Goal: Task Accomplishment & Management: Complete application form

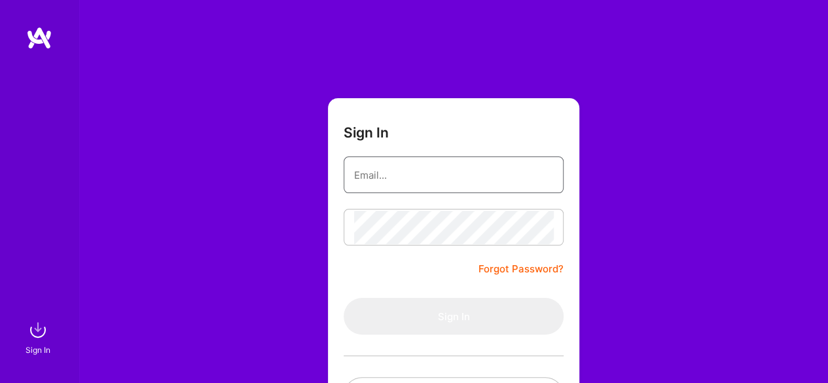
type input "syedubaid961@gmail.com"
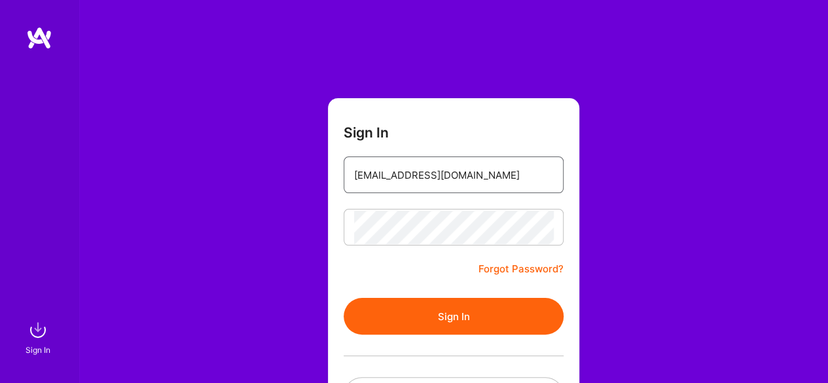
click at [425, 187] on input "syedubaid961@gmail.com" at bounding box center [453, 174] width 199 height 33
click at [413, 312] on button "Sign In" at bounding box center [454, 316] width 220 height 37
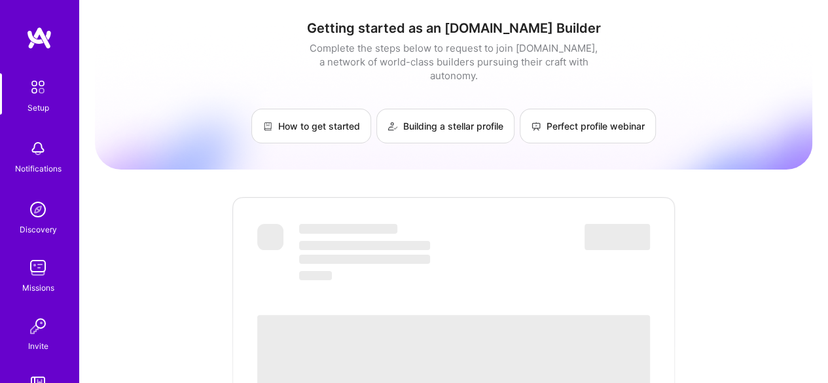
click at [33, 213] on img at bounding box center [38, 209] width 26 height 26
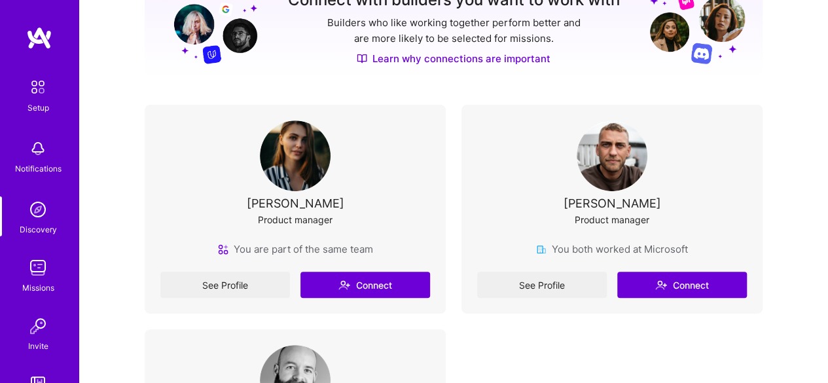
scroll to position [198, 0]
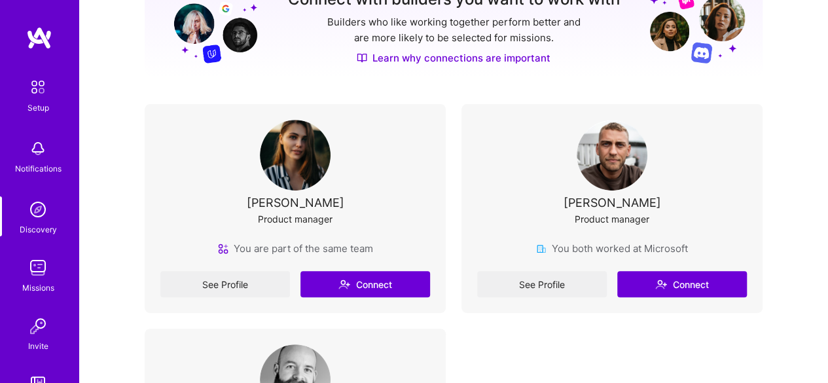
click at [350, 281] on div "See Profile Connect" at bounding box center [295, 284] width 270 height 26
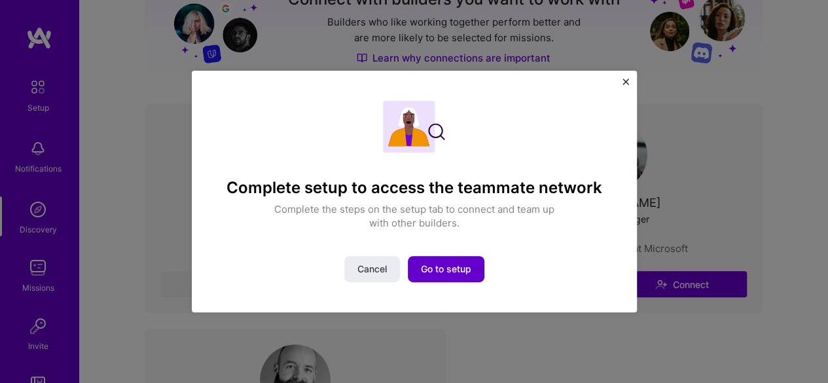
click at [434, 275] on span "Go to setup" at bounding box center [446, 269] width 50 height 13
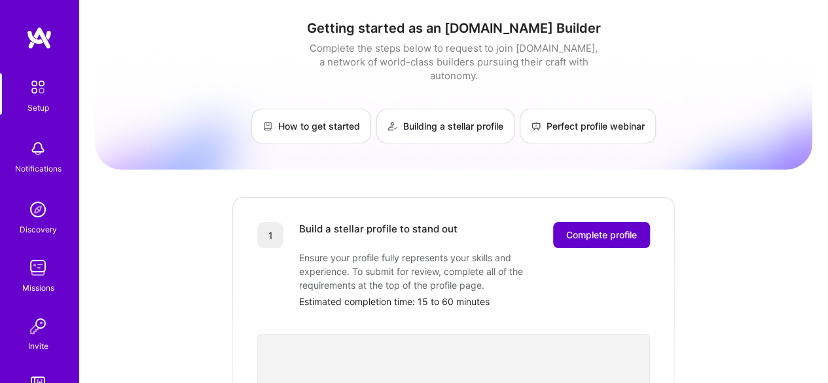
click at [620, 229] on span "Complete profile" at bounding box center [602, 235] width 71 height 13
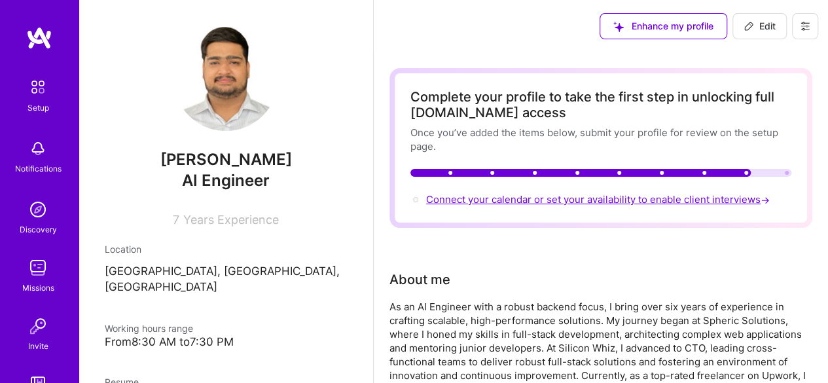
click at [494, 199] on span "Connect your calendar or set your availability to enable client interviews →" at bounding box center [599, 199] width 346 height 12
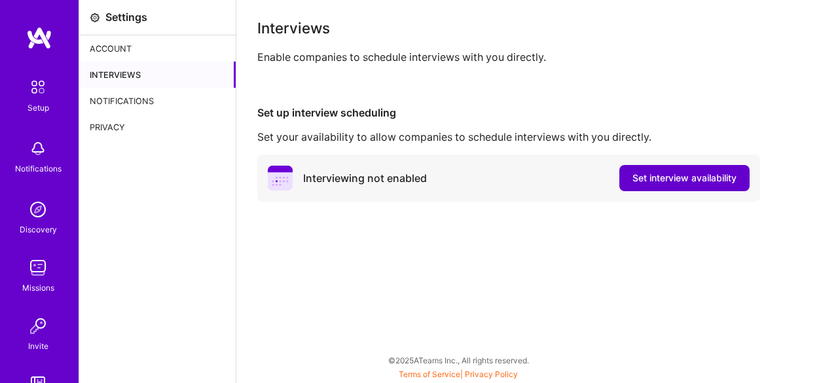
click at [651, 187] on button "Set interview availability" at bounding box center [685, 178] width 130 height 26
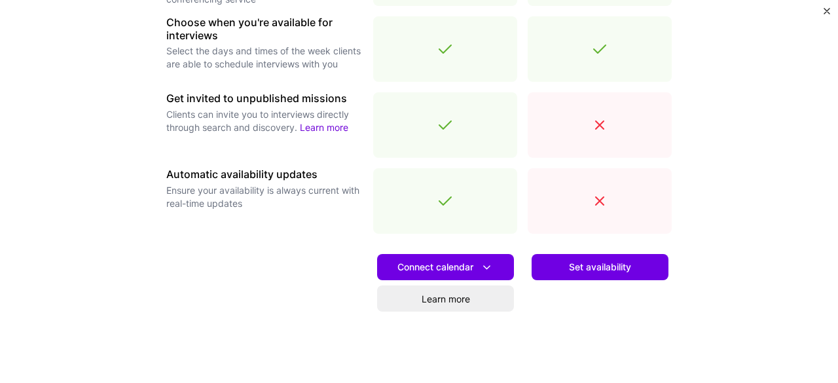
scroll to position [534, 0]
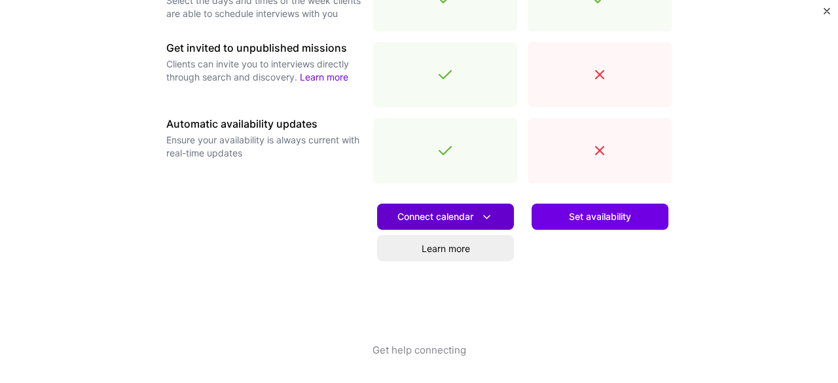
click at [448, 214] on span "Connect calendar" at bounding box center [446, 217] width 96 height 14
click at [543, 243] on div "Set availability" at bounding box center [600, 268] width 144 height 149
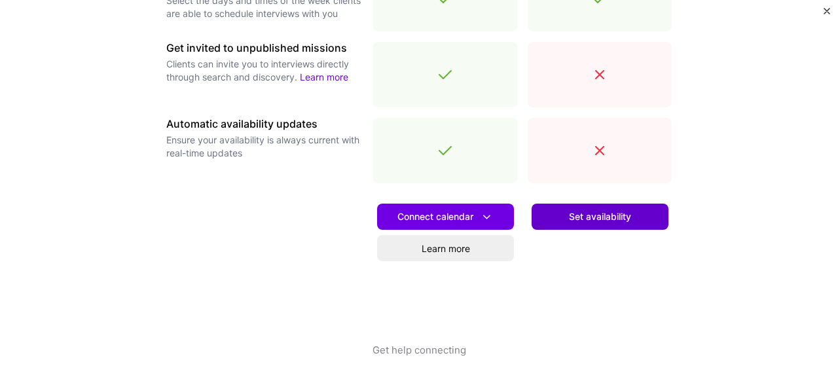
click at [556, 221] on button "Set availability" at bounding box center [600, 217] width 137 height 26
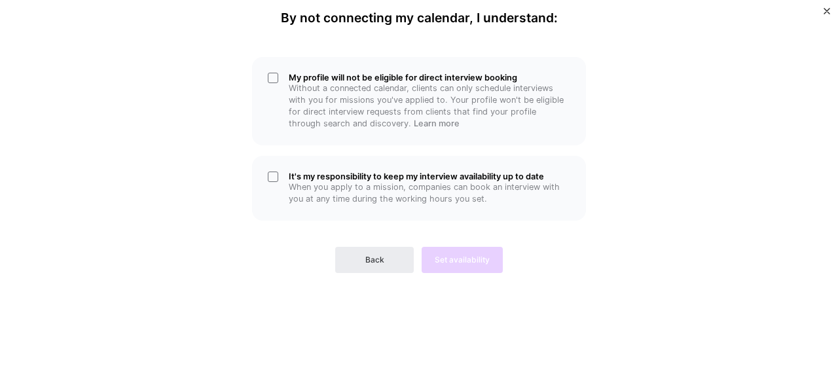
scroll to position [0, 0]
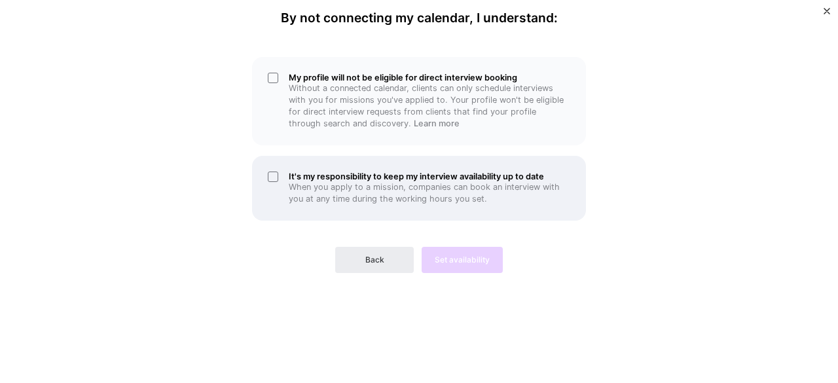
click at [275, 176] on div "It's my responsibility to keep my interview availability up to date When you ap…" at bounding box center [419, 188] width 334 height 65
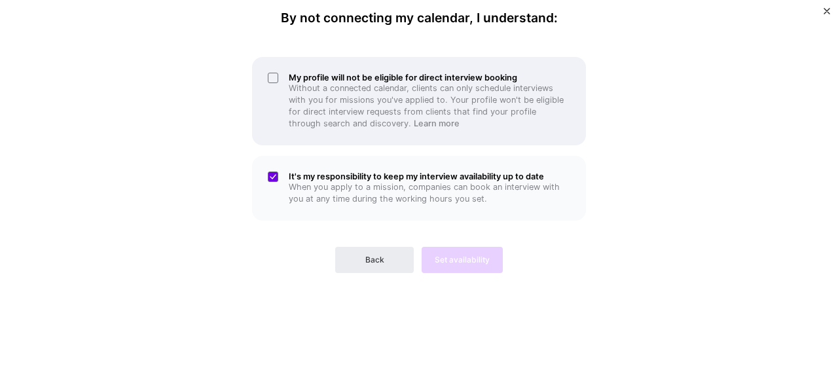
click at [276, 77] on div "My profile will not be eligible for direct interview booking Without a connecte…" at bounding box center [419, 101] width 334 height 88
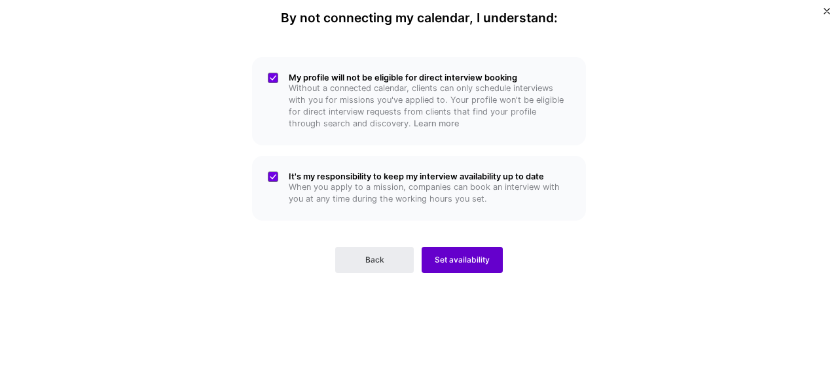
click at [444, 255] on span "Set availability" at bounding box center [462, 260] width 55 height 12
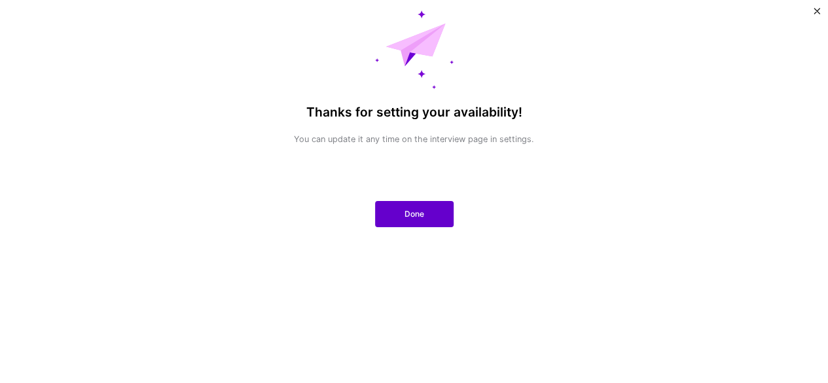
click at [390, 205] on button "Done" at bounding box center [414, 214] width 79 height 26
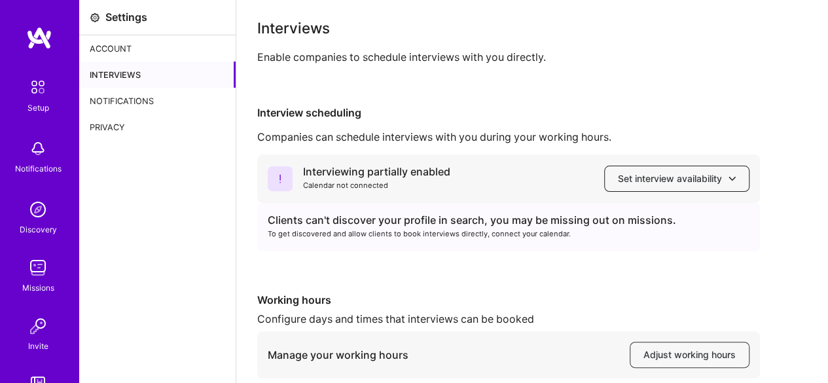
click at [654, 191] on button "Set interview availability" at bounding box center [676, 179] width 145 height 26
click at [646, 175] on span "Set interview availability" at bounding box center [677, 178] width 118 height 13
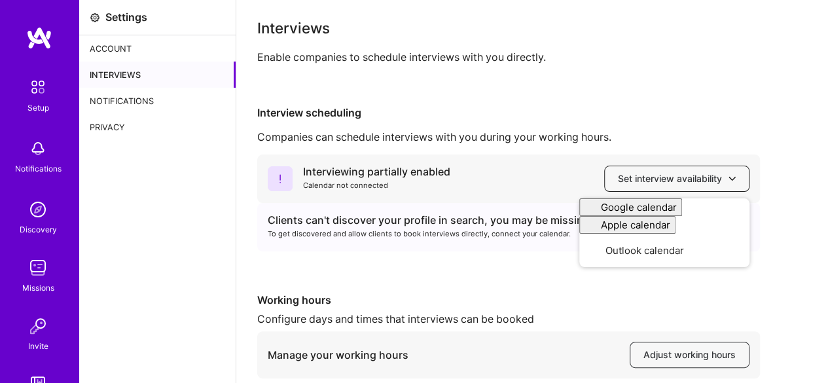
click at [646, 175] on span "Set interview availability" at bounding box center [677, 178] width 118 height 13
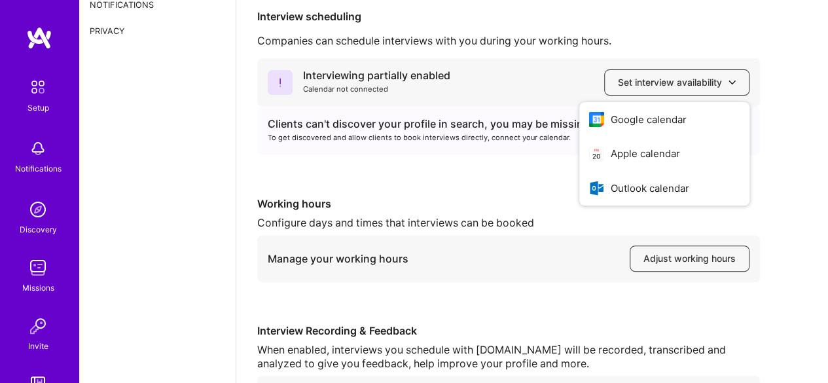
scroll to position [97, 0]
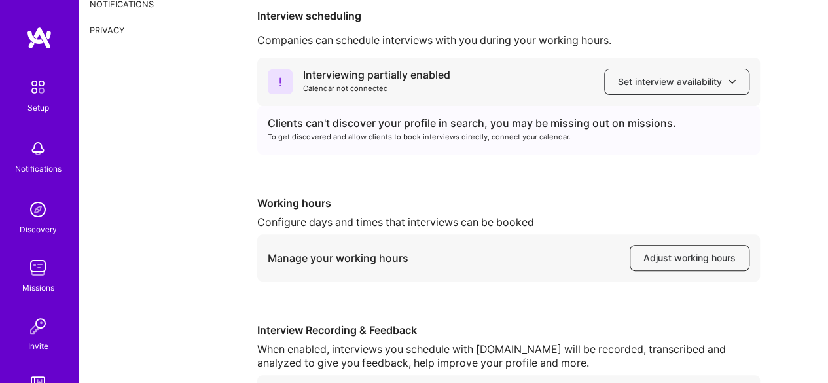
click at [648, 267] on button "Adjust working hours" at bounding box center [690, 258] width 120 height 26
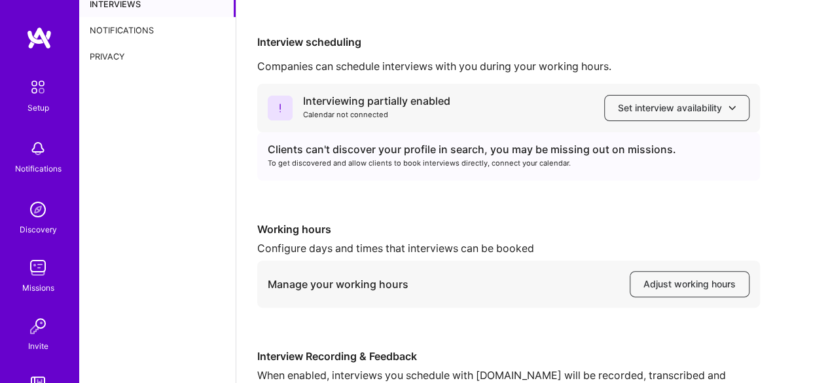
scroll to position [69, 0]
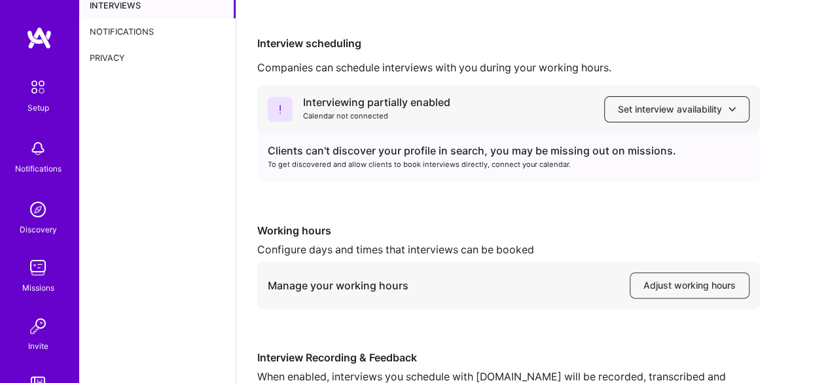
click at [650, 114] on span "Set interview availability" at bounding box center [677, 109] width 118 height 13
click at [548, 215] on div "Interviewing partially enabled Calendar not connected Set interview availabilit…" at bounding box center [532, 262] width 550 height 354
click at [690, 115] on span "Set interview availability" at bounding box center [677, 109] width 118 height 13
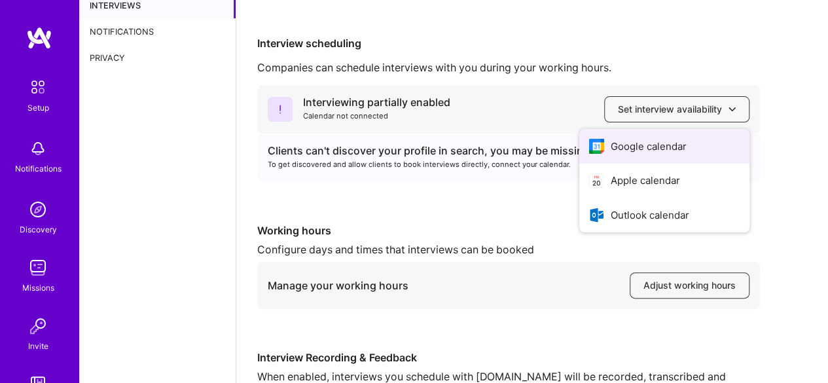
click at [634, 149] on button "Google calendar" at bounding box center [665, 146] width 170 height 35
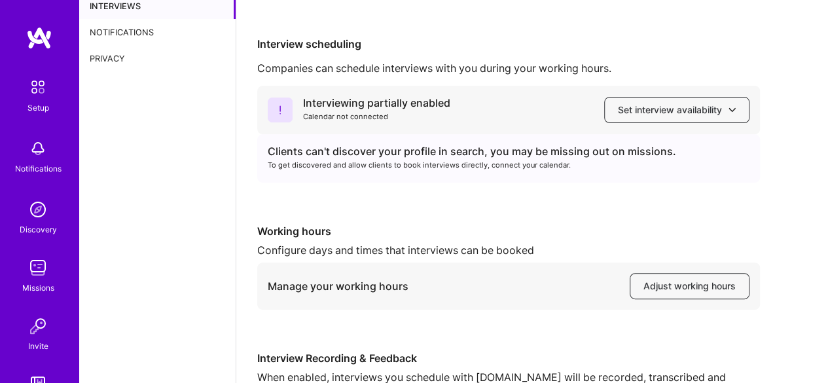
scroll to position [64, 0]
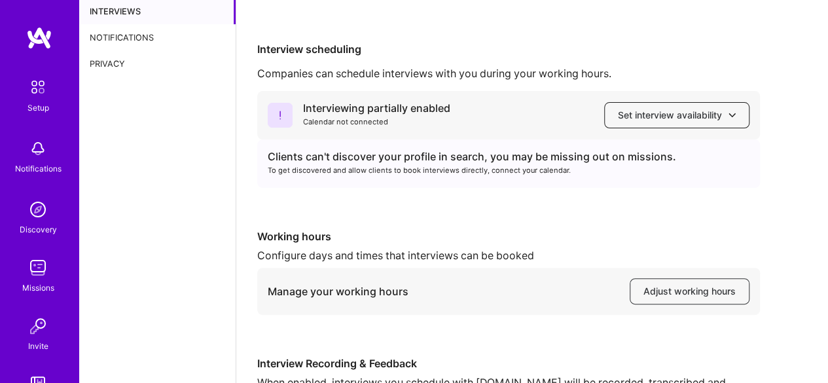
click at [682, 117] on span "Set interview availability" at bounding box center [677, 115] width 118 height 13
click at [396, 202] on div "Interviewing partially enabled Calendar not connected Set interview availabilit…" at bounding box center [532, 268] width 550 height 354
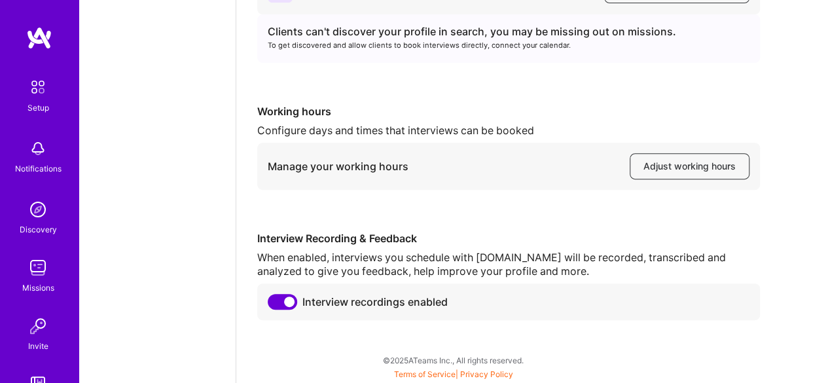
scroll to position [0, 0]
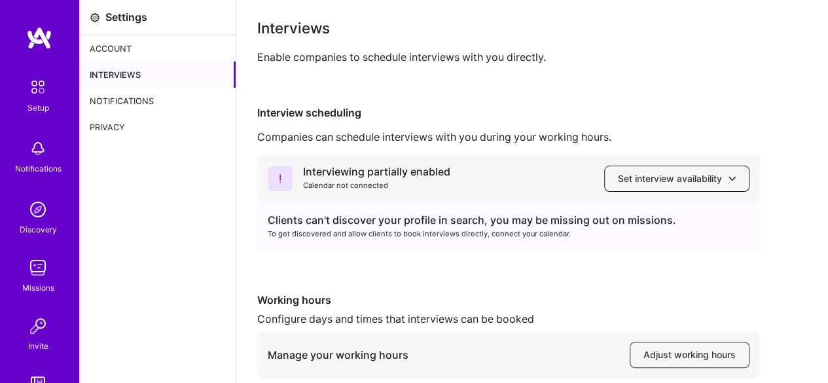
click at [648, 175] on span "Set interview availability" at bounding box center [677, 178] width 118 height 13
click at [466, 253] on div "Interviewing partially enabled Calendar not connected Set interview availabilit…" at bounding box center [532, 332] width 550 height 354
click at [132, 97] on div "Notifications" at bounding box center [157, 101] width 157 height 26
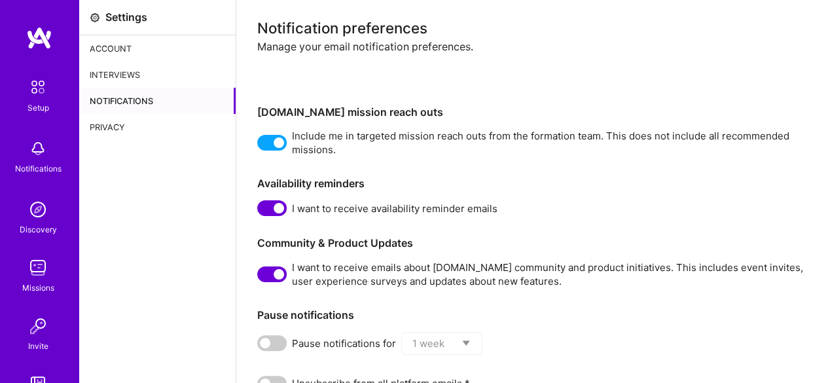
click at [118, 121] on div "Privacy" at bounding box center [157, 127] width 157 height 26
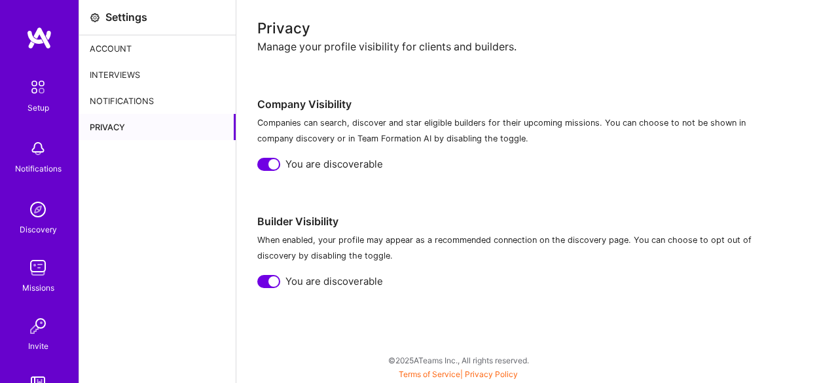
click at [128, 70] on div "Interviews" at bounding box center [157, 75] width 157 height 26
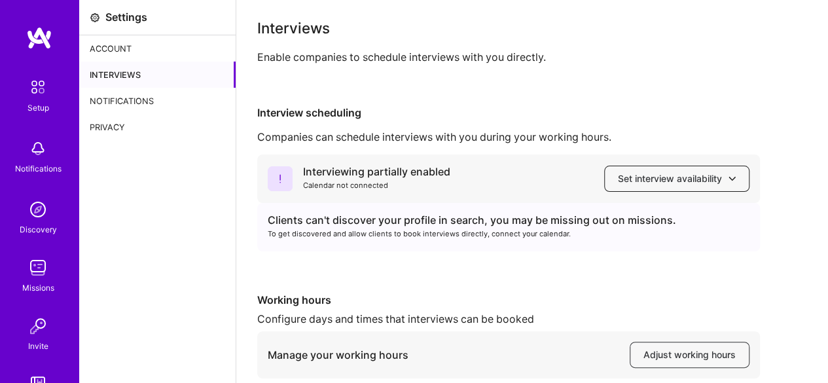
click at [699, 180] on span "Set interview availability" at bounding box center [677, 178] width 118 height 13
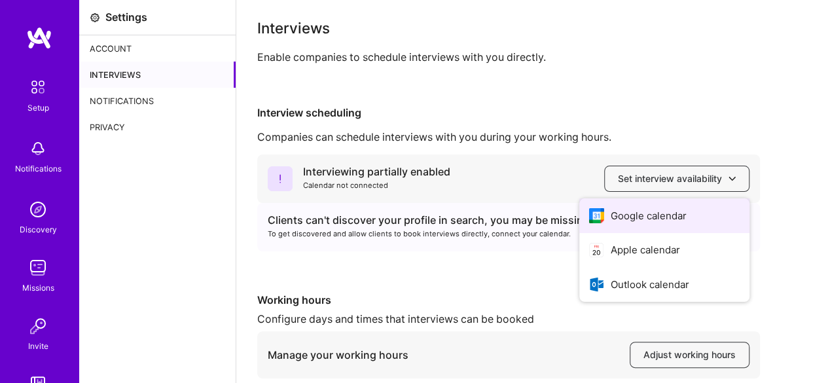
click at [604, 229] on button "Google calendar" at bounding box center [665, 215] width 170 height 35
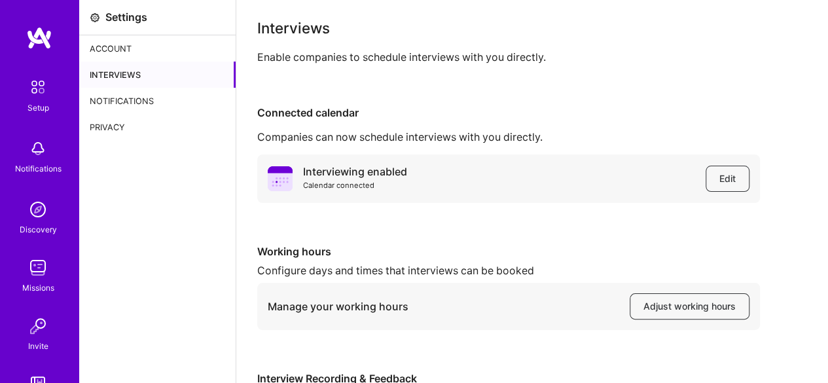
click at [35, 43] on img at bounding box center [39, 38] width 26 height 24
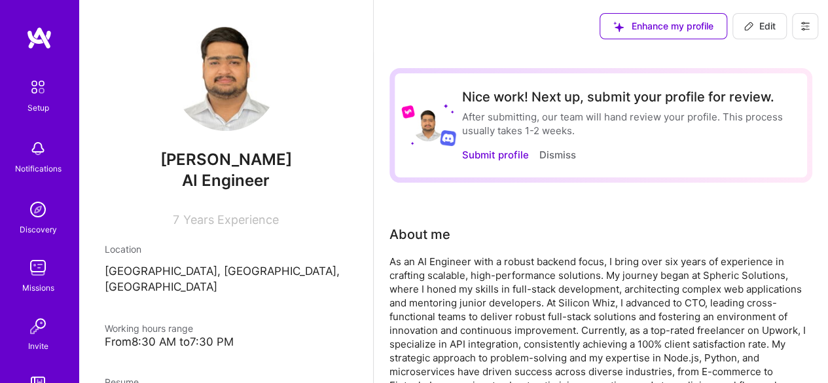
click at [31, 86] on img at bounding box center [38, 87] width 28 height 28
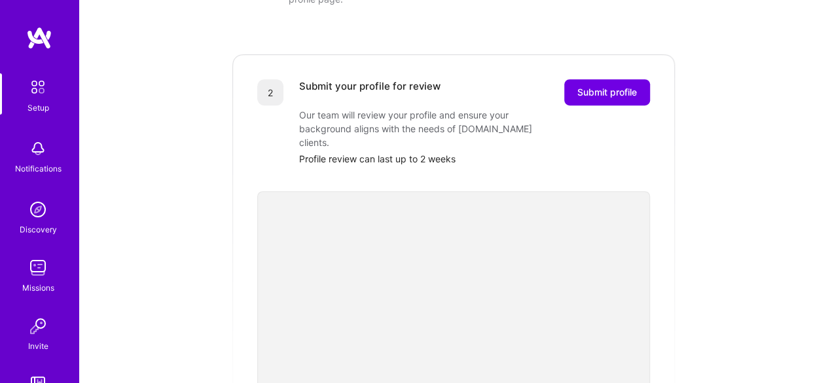
scroll to position [250, 0]
click at [599, 85] on span "Submit profile" at bounding box center [608, 91] width 60 height 13
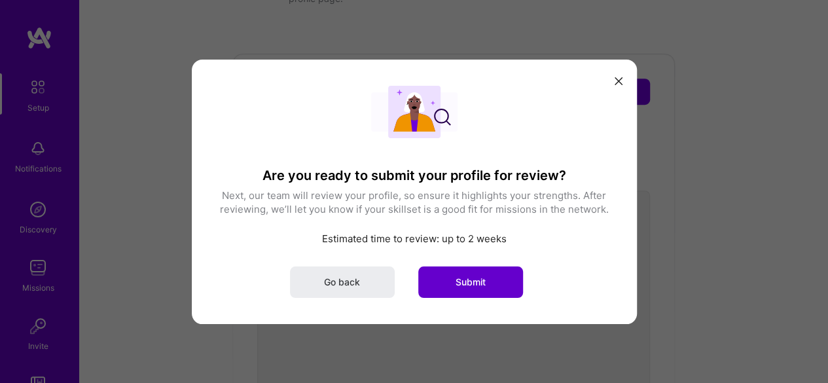
click at [445, 286] on button "Submit" at bounding box center [470, 281] width 105 height 31
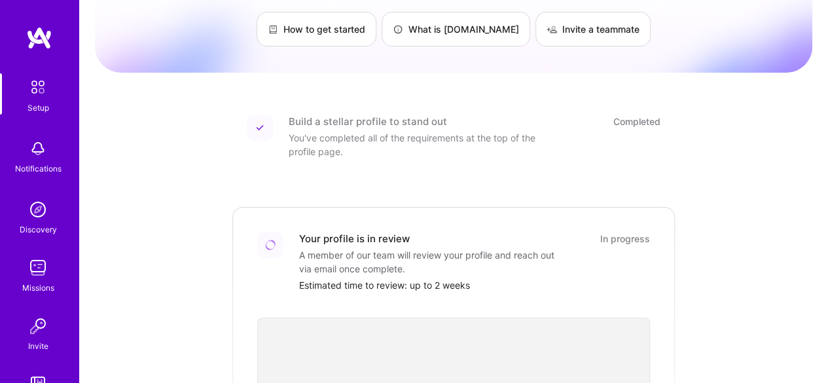
scroll to position [0, 0]
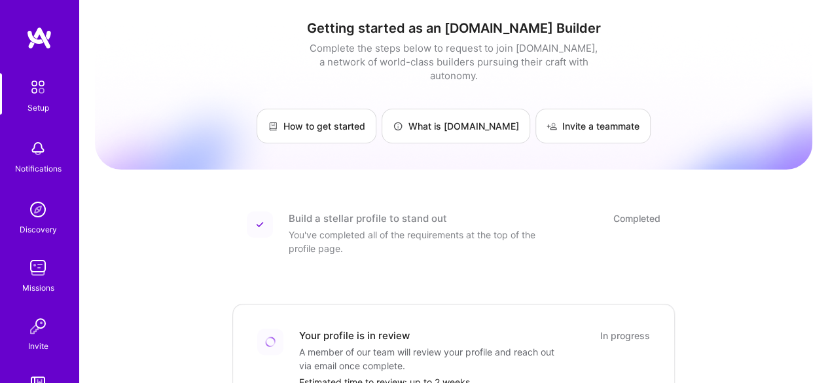
click at [36, 204] on img at bounding box center [38, 209] width 26 height 26
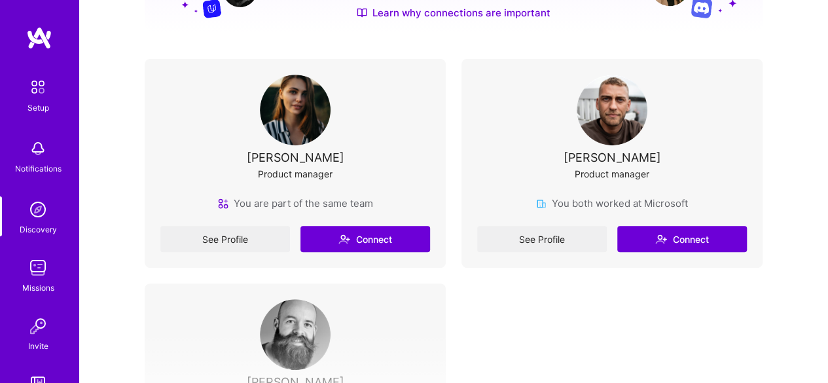
scroll to position [244, 0]
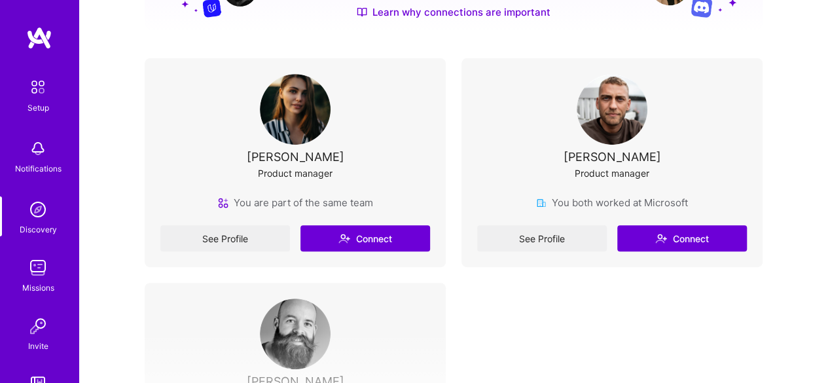
click at [367, 231] on div "See Profile Connect" at bounding box center [295, 238] width 270 height 26
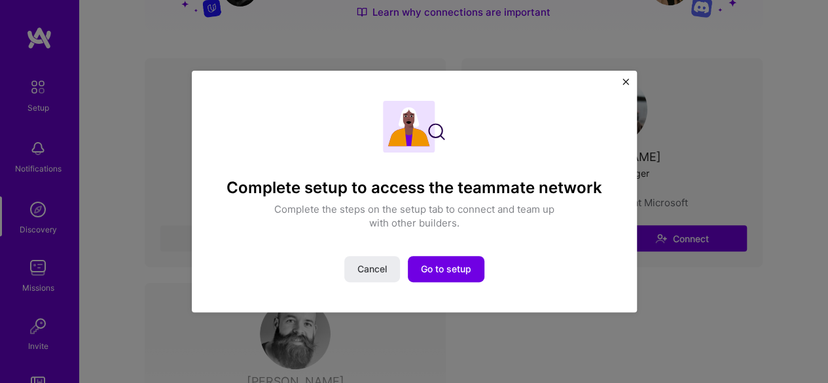
click at [625, 84] on img "Close" at bounding box center [626, 82] width 7 height 7
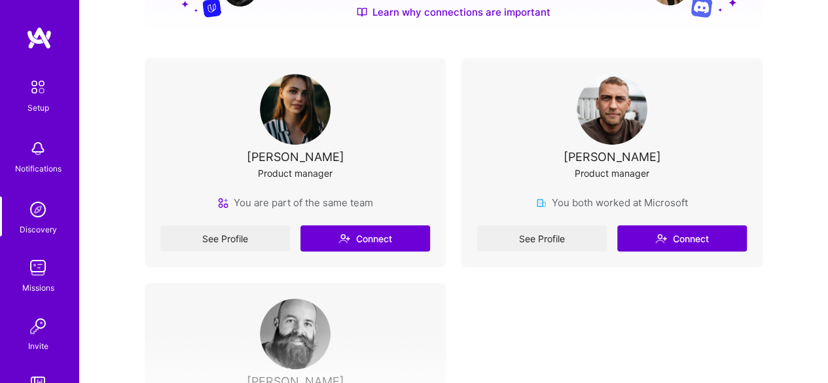
click at [648, 242] on div "See Profile Connect" at bounding box center [612, 238] width 270 height 26
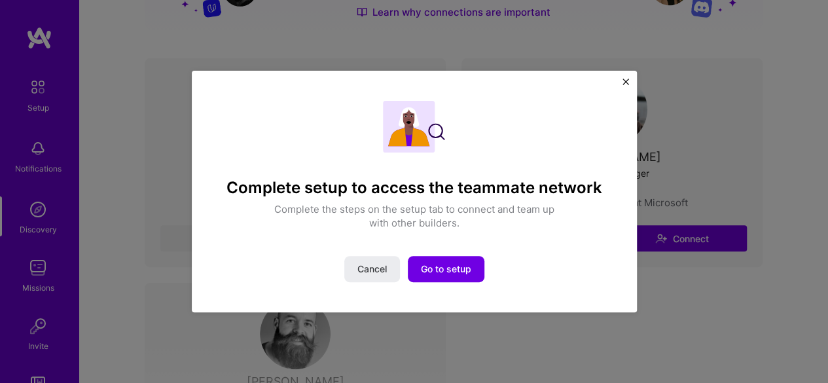
click at [623, 82] on img "Close" at bounding box center [626, 82] width 7 height 7
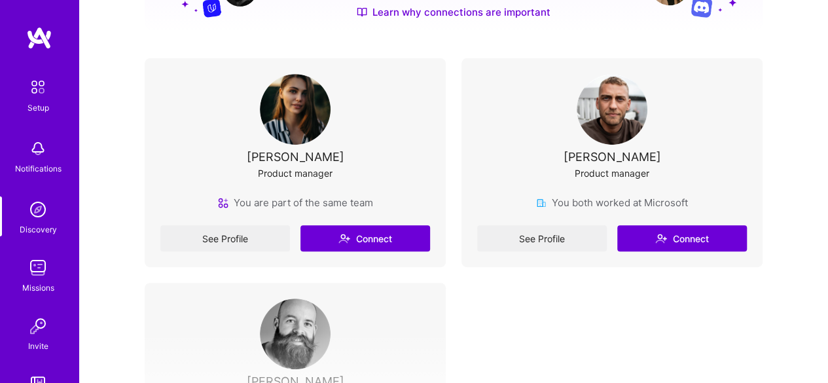
click at [325, 158] on div "[PERSON_NAME]" at bounding box center [296, 157] width 98 height 14
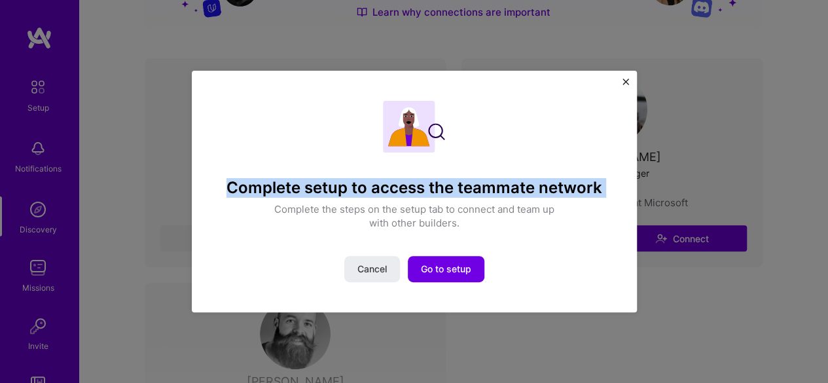
click at [325, 158] on div "Complete setup to access the teammate network Complete the steps on the setup t…" at bounding box center [414, 166] width 385 height 130
click at [626, 81] on img "Close" at bounding box center [626, 82] width 7 height 7
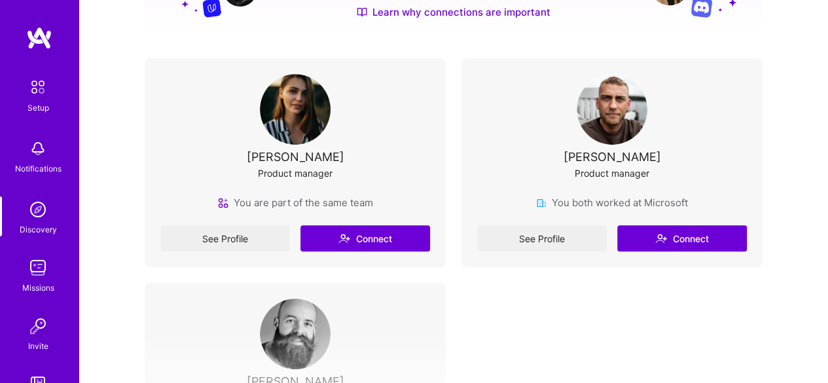
drag, startPoint x: 347, startPoint y: 156, endPoint x: 247, endPoint y: 162, distance: 100.4
click at [247, 162] on div "[PERSON_NAME] Product manager" at bounding box center [295, 135] width 270 height 122
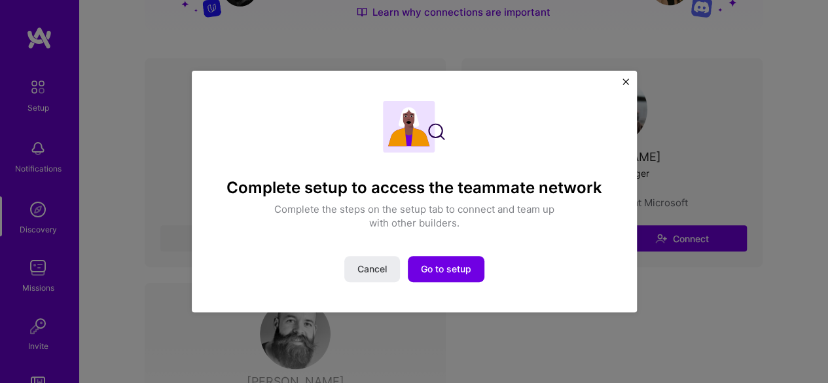
click at [623, 81] on img "Close" at bounding box center [626, 82] width 7 height 7
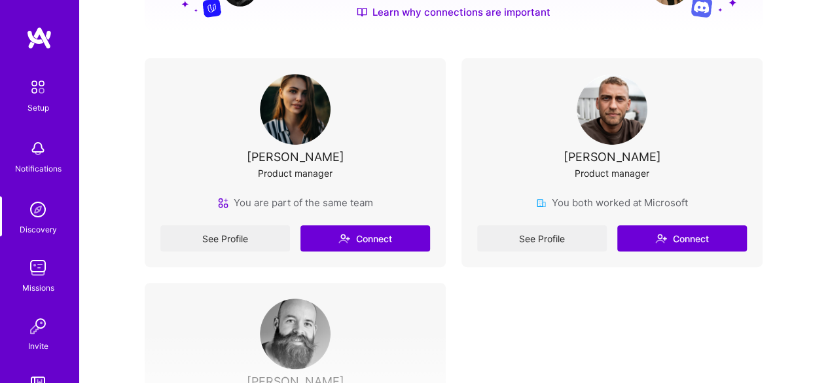
copy div "[PERSON_NAME]"
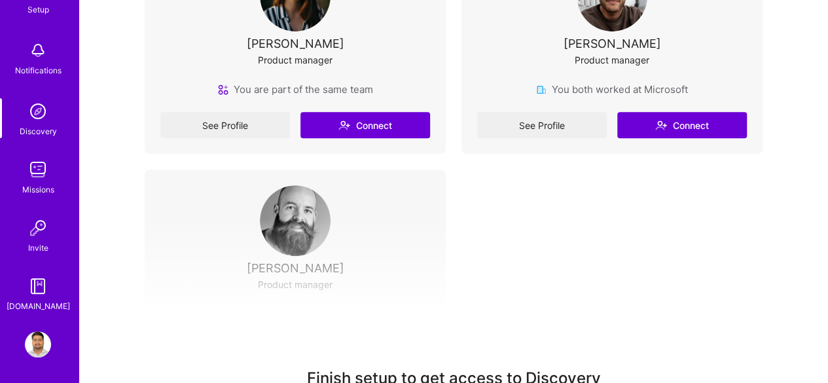
scroll to position [47, 0]
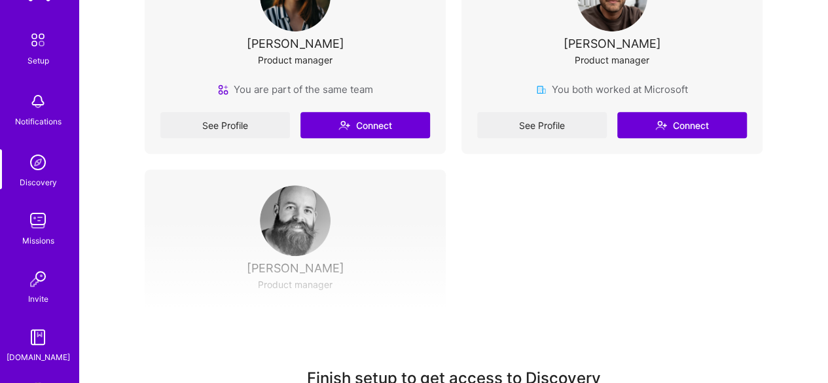
click at [34, 217] on img at bounding box center [38, 221] width 26 height 26
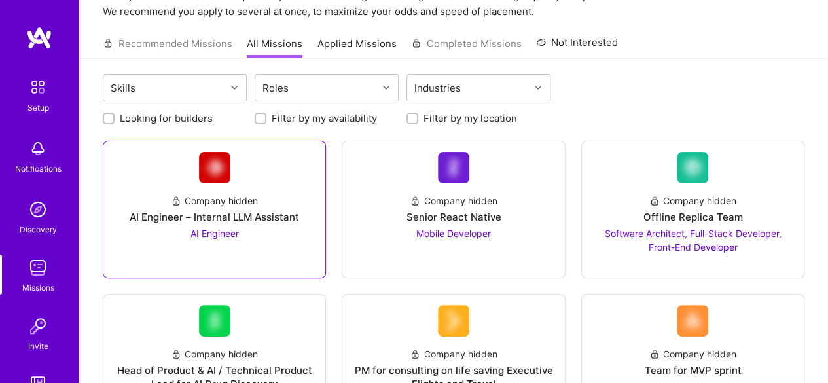
scroll to position [96, 0]
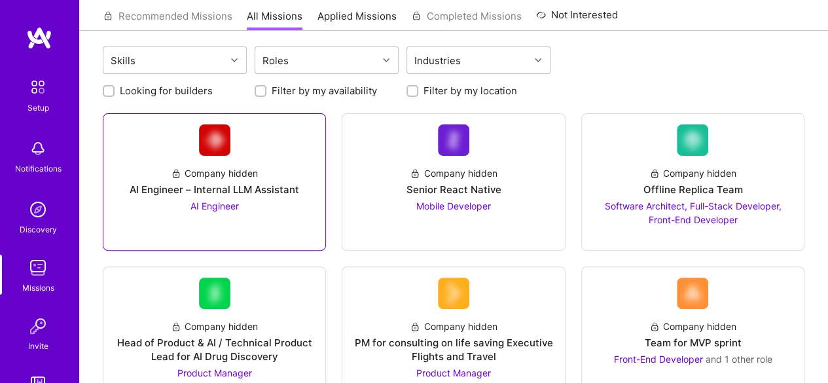
click at [252, 185] on div "AI Engineer – Internal LLM Assistant" at bounding box center [215, 190] width 170 height 14
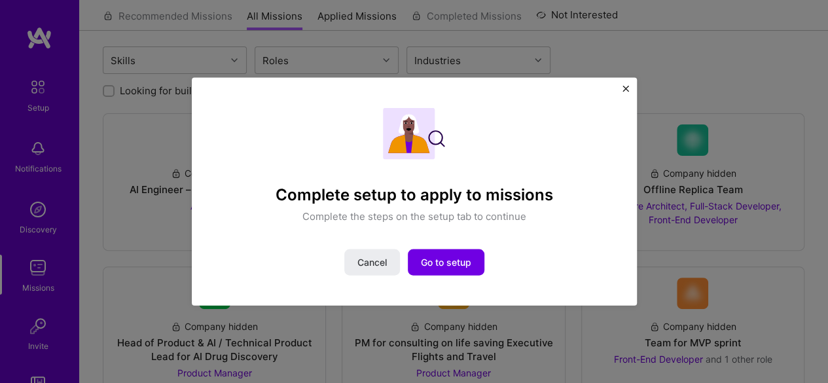
click at [626, 85] on img "Close" at bounding box center [626, 88] width 7 height 7
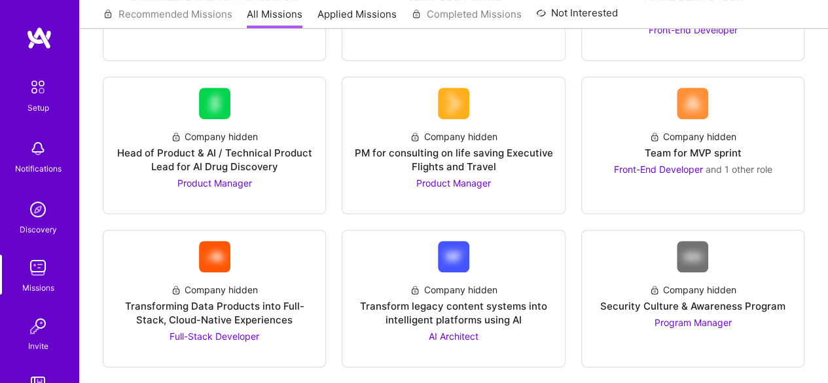
scroll to position [0, 0]
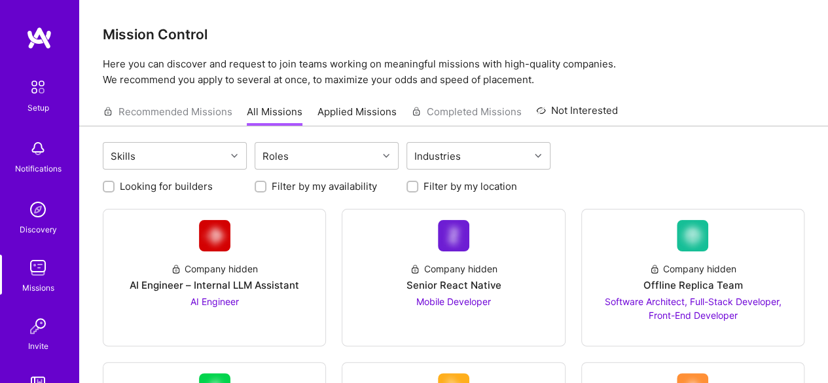
click at [323, 109] on link "Applied Missions" at bounding box center [357, 116] width 79 height 22
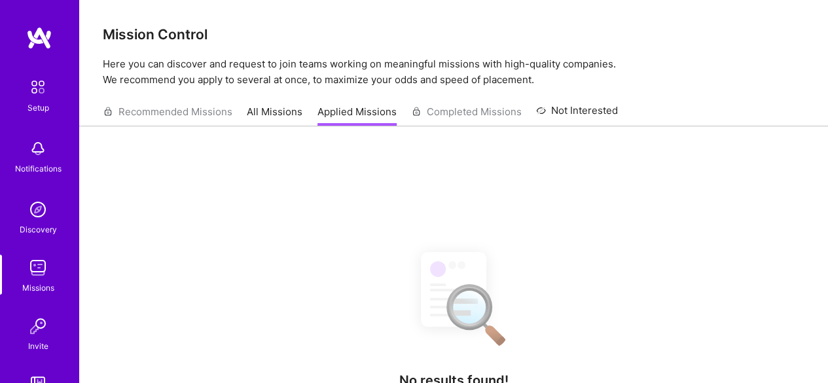
click at [280, 106] on link "All Missions" at bounding box center [275, 116] width 56 height 22
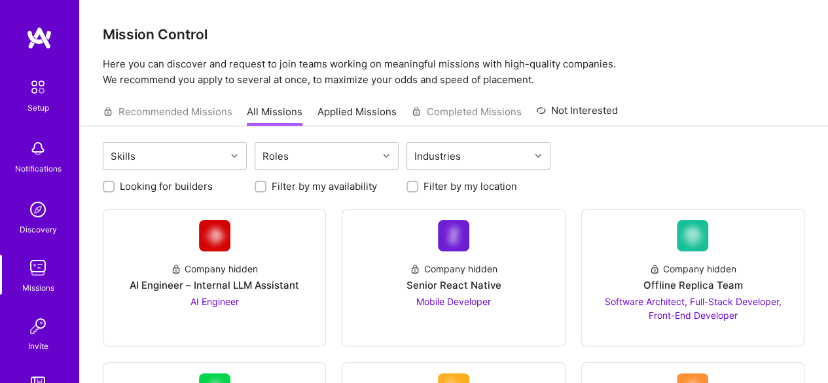
click at [25, 96] on img at bounding box center [38, 87] width 28 height 28
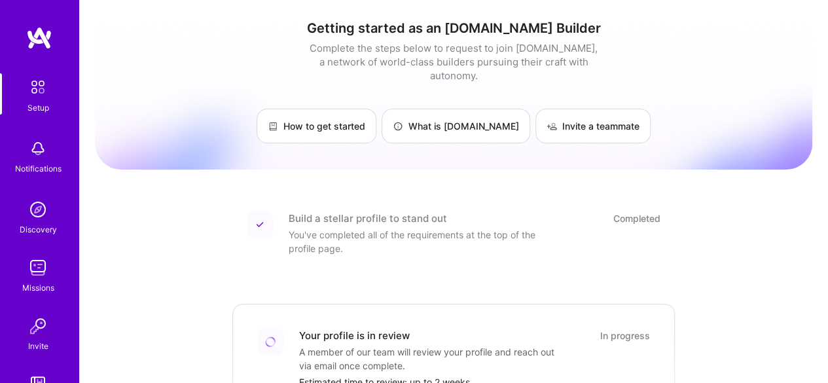
click at [33, 214] on img at bounding box center [38, 209] width 26 height 26
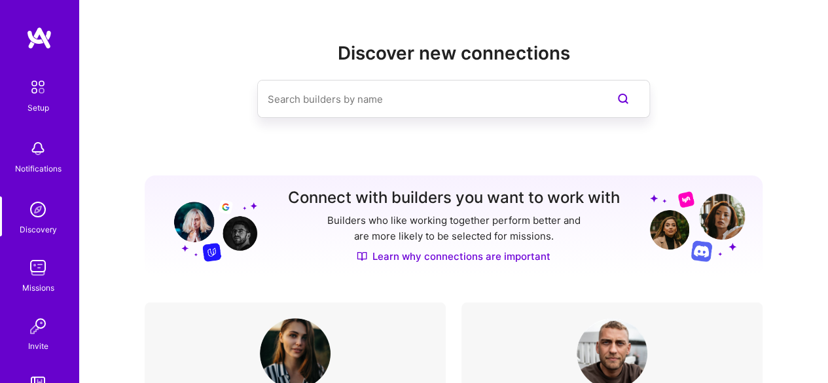
click at [18, 41] on link at bounding box center [39, 38] width 79 height 24
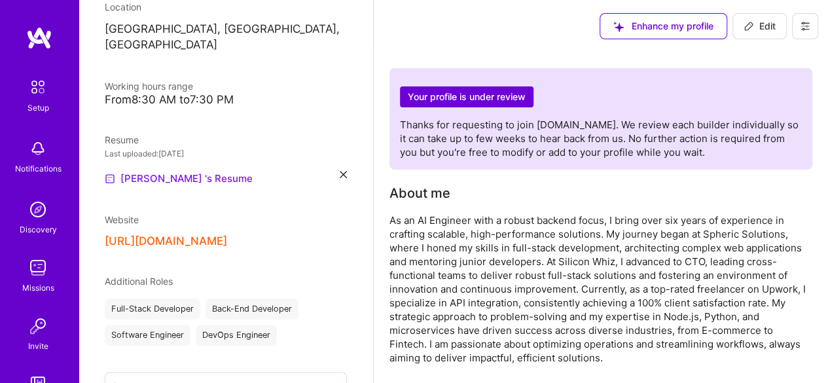
scroll to position [241, 0]
click at [132, 172] on link "[PERSON_NAME] 's Resume" at bounding box center [179, 180] width 148 height 16
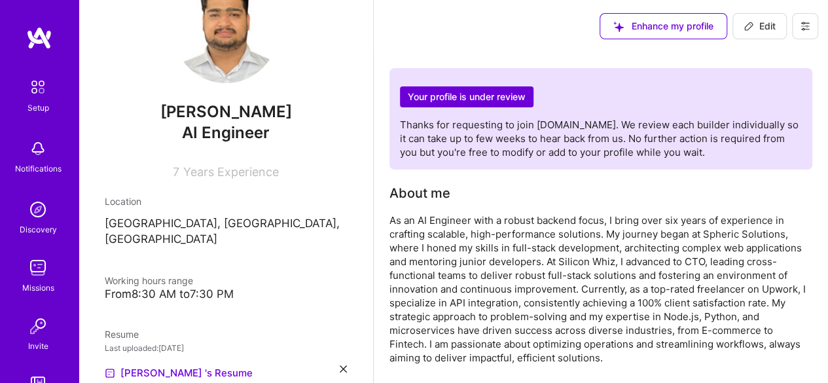
scroll to position [0, 0]
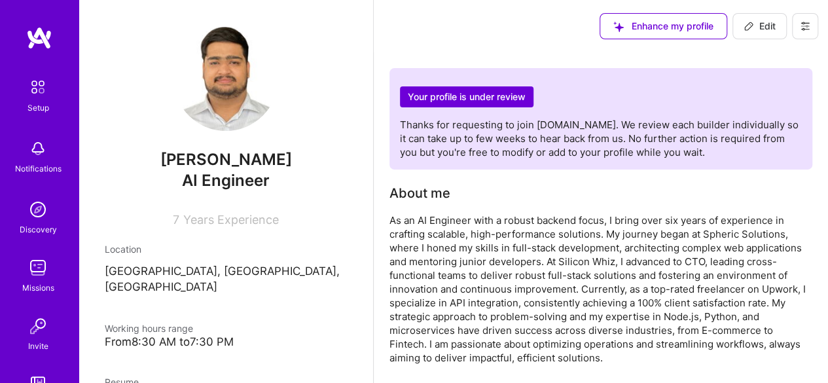
click at [753, 20] on span "Edit" at bounding box center [760, 26] width 32 height 13
select select "US"
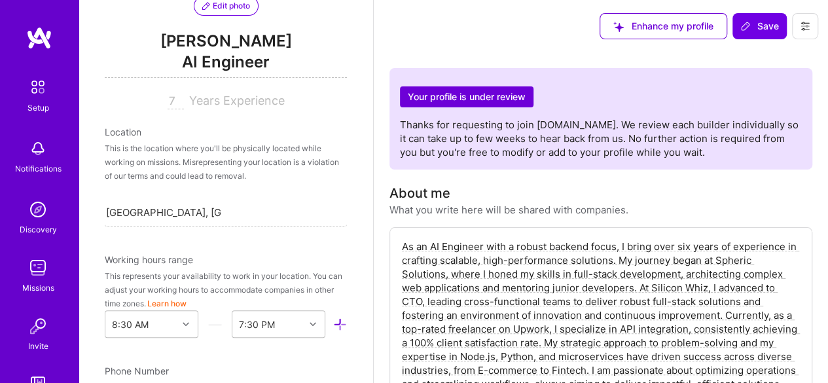
scroll to position [145, 0]
click at [169, 98] on input "7" at bounding box center [176, 103] width 16 height 16
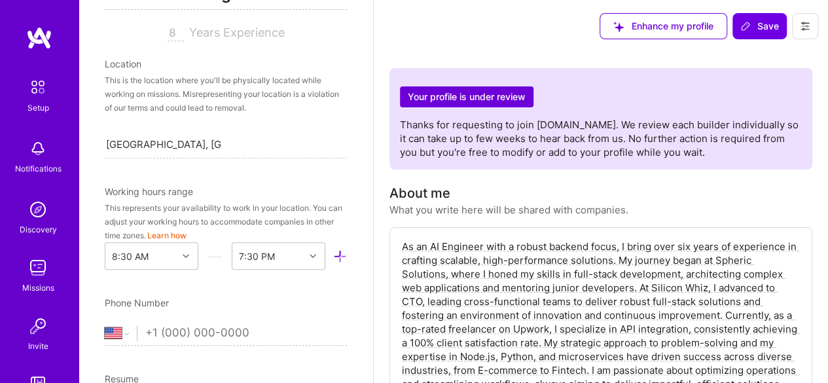
scroll to position [223, 0]
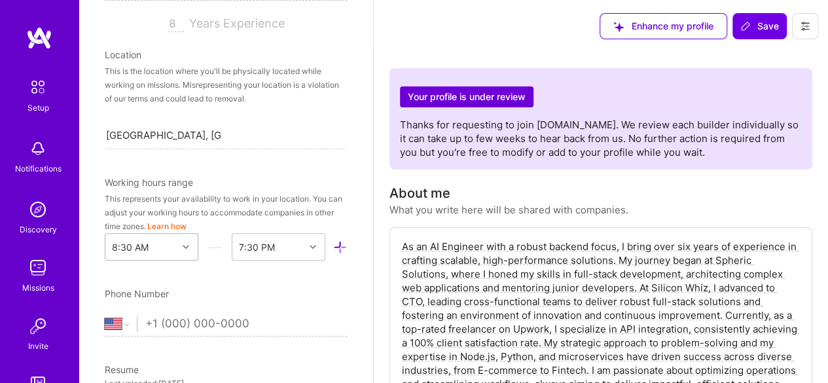
type input "8"
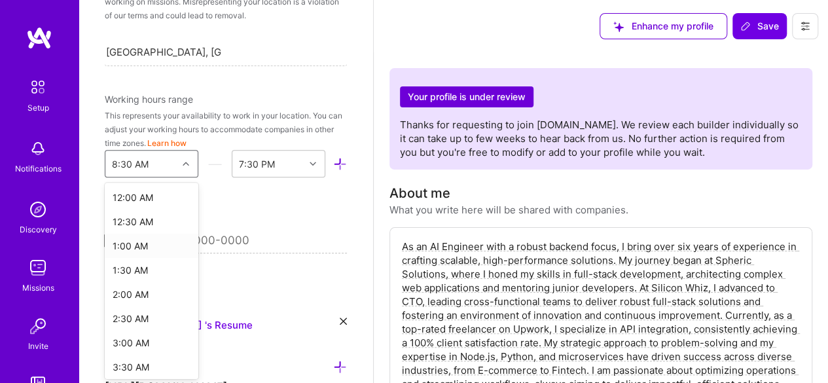
click at [168, 177] on div "option 1:00 AM focused, 3 of 48. 48 results available. Use Up and Down to choos…" at bounding box center [152, 164] width 94 height 28
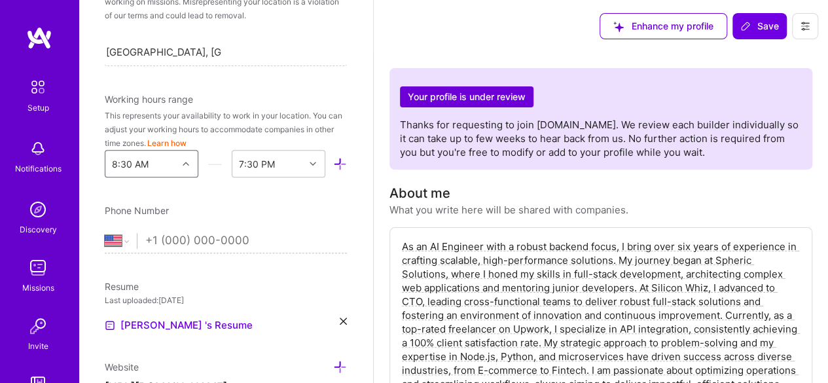
click at [177, 169] on div at bounding box center [187, 163] width 20 height 17
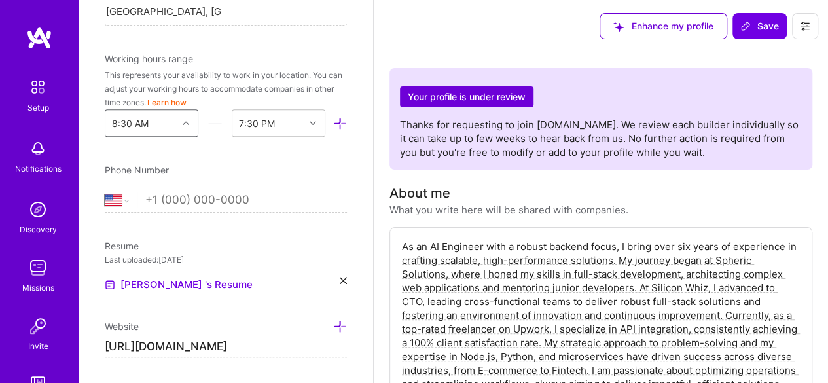
scroll to position [353, 0]
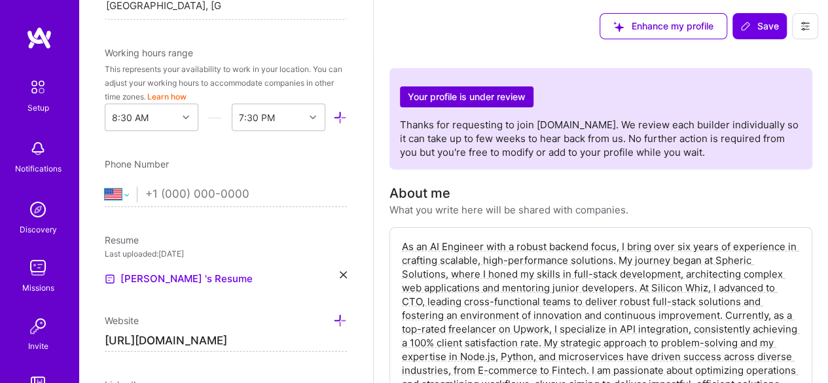
click at [128, 191] on select "[GEOGRAPHIC_DATA] [GEOGRAPHIC_DATA] [GEOGRAPHIC_DATA] [GEOGRAPHIC_DATA] [US_STA…" at bounding box center [121, 195] width 32 height 16
select select "PK"
click at [105, 187] on select "[GEOGRAPHIC_DATA] [GEOGRAPHIC_DATA] [GEOGRAPHIC_DATA] [GEOGRAPHIC_DATA] [US_STA…" at bounding box center [121, 195] width 32 height 16
click at [153, 192] on input "tel" at bounding box center [246, 195] width 202 height 38
type input "8"
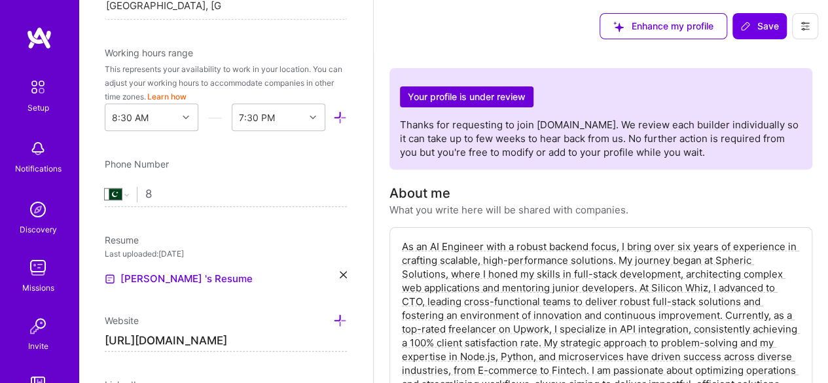
select select "US"
click at [124, 196] on select "[GEOGRAPHIC_DATA] [GEOGRAPHIC_DATA] [GEOGRAPHIC_DATA] [GEOGRAPHIC_DATA] [US_STA…" at bounding box center [121, 195] width 32 height 16
select select "PK"
click at [105, 187] on select "[GEOGRAPHIC_DATA] [GEOGRAPHIC_DATA] [GEOGRAPHIC_DATA] [GEOGRAPHIC_DATA] [US_STA…" at bounding box center [121, 195] width 32 height 16
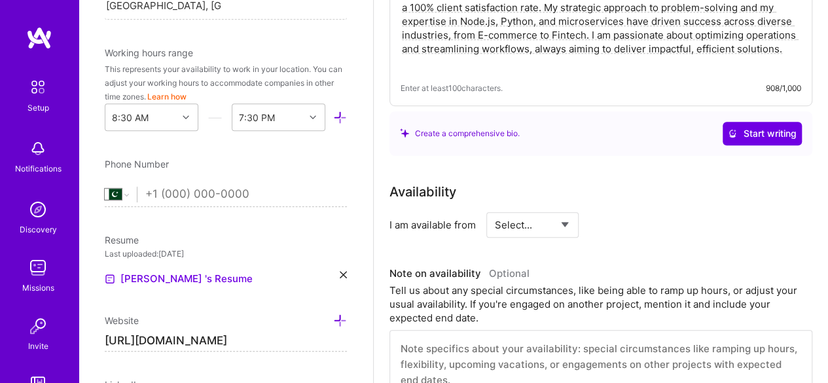
click at [176, 196] on input "tel" at bounding box center [246, 195] width 202 height 38
paste input "0305 4171301"
click at [153, 193] on input "0305 4171301" at bounding box center [246, 195] width 202 height 38
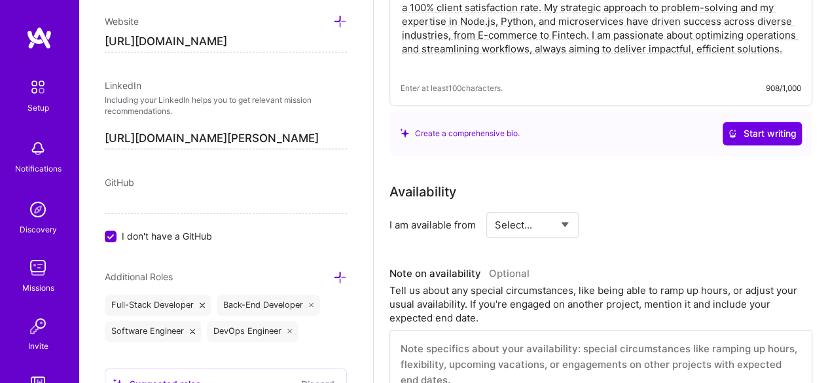
scroll to position [653, 0]
type input "3054171301"
click at [113, 232] on input "I don't have a GitHub" at bounding box center [112, 237] width 12 height 12
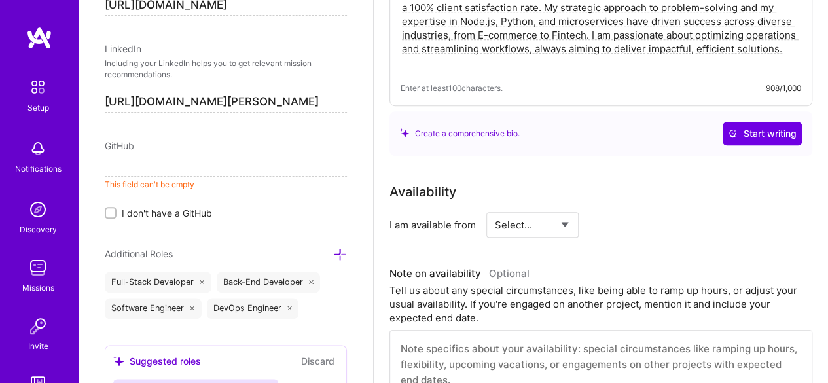
scroll to position [692, 0]
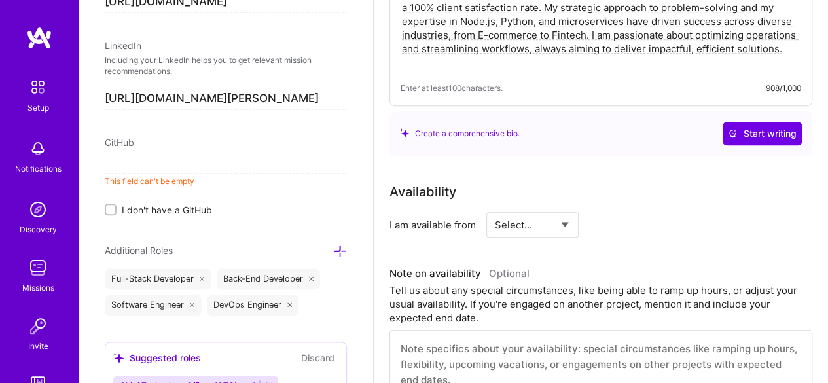
click at [176, 280] on div "Full-Stack Developer" at bounding box center [158, 279] width 107 height 21
click at [174, 276] on div "Full-Stack Developer" at bounding box center [158, 279] width 107 height 21
click at [86, 117] on div "Edit photo [PERSON_NAME] AI Engineer 8 Years Experience Location This is the lo…" at bounding box center [226, 191] width 295 height 383
drag, startPoint x: 138, startPoint y: 141, endPoint x: 121, endPoint y: 148, distance: 18.5
click at [121, 148] on div "GitHub This field can't be empty I don't have a GitHub" at bounding box center [226, 176] width 242 height 81
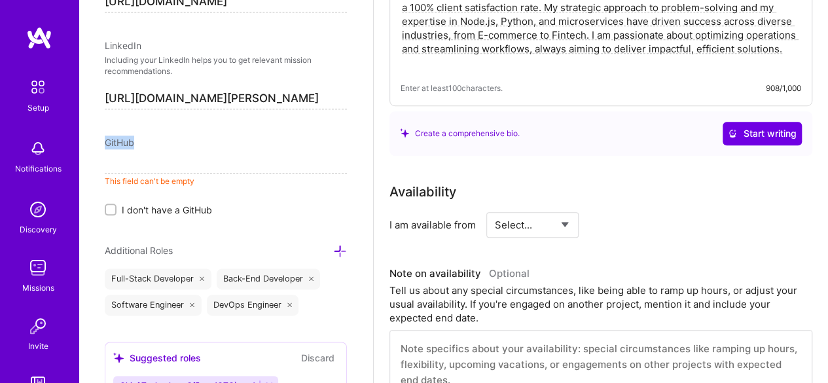
click at [121, 148] on div "GitHub This field can't be empty I don't have a GitHub" at bounding box center [226, 176] width 242 height 81
click at [110, 143] on span "GitHub" at bounding box center [119, 142] width 29 height 11
click at [114, 164] on input at bounding box center [226, 163] width 242 height 21
paste input "[URL][DOMAIN_NAME]"
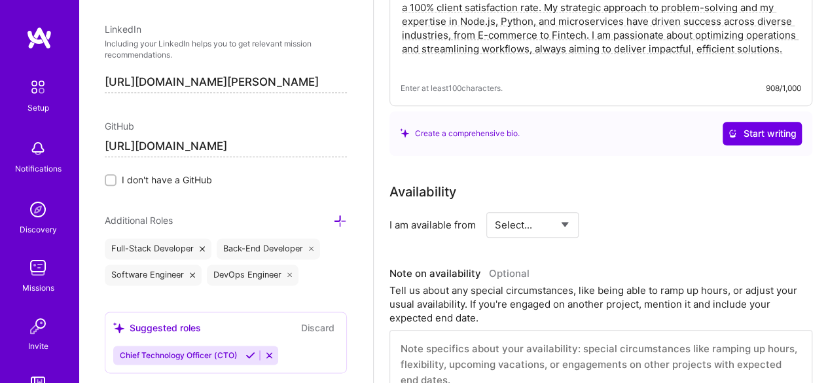
scroll to position [709, 0]
type input "[URL][DOMAIN_NAME]"
click at [333, 214] on icon at bounding box center [340, 221] width 14 height 14
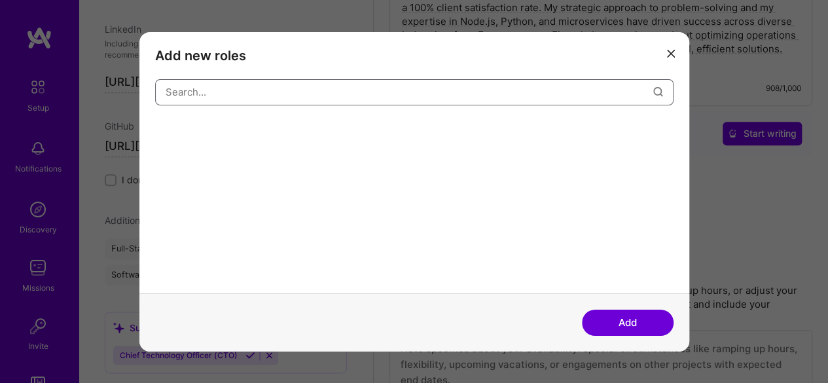
click at [221, 89] on input "modal" at bounding box center [410, 91] width 488 height 33
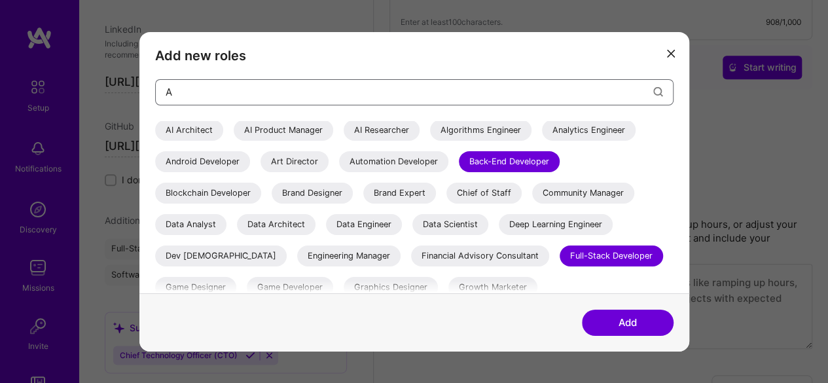
scroll to position [0, 0]
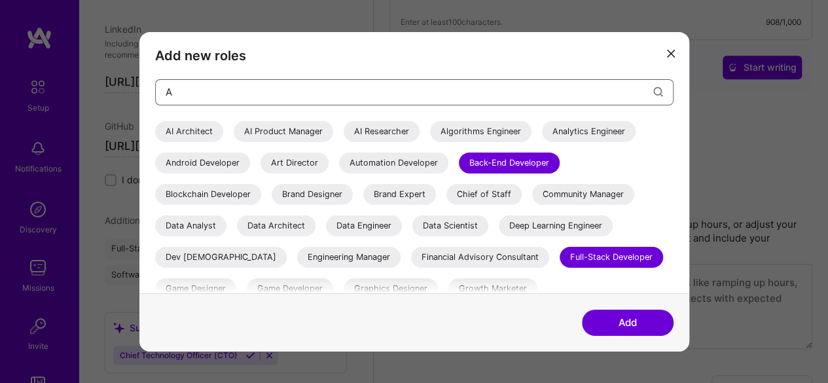
type input "A"
click at [189, 136] on div "AI Architect" at bounding box center [189, 131] width 68 height 21
click at [191, 132] on div "AI Architect" at bounding box center [189, 131] width 68 height 21
click at [197, 154] on div "Android Developer" at bounding box center [202, 162] width 95 height 21
click at [352, 155] on div "Automation Developer" at bounding box center [393, 162] width 109 height 21
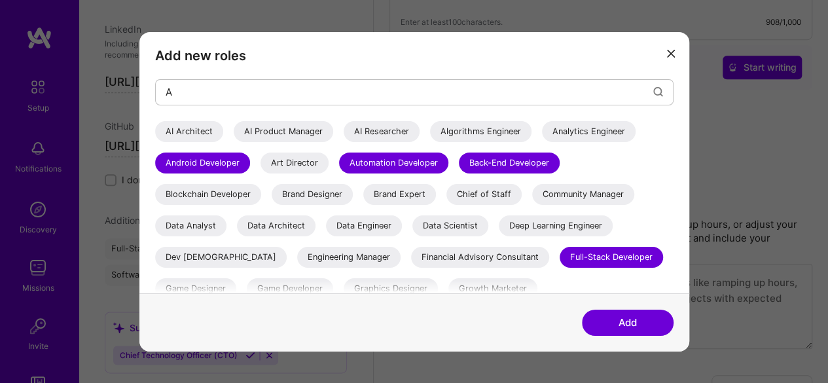
click at [367, 220] on div "Data Engineer" at bounding box center [364, 225] width 76 height 21
click at [354, 226] on div "Data Engineer" at bounding box center [364, 225] width 76 height 21
click at [267, 136] on div "AI Product Manager" at bounding box center [284, 131] width 100 height 21
click at [610, 322] on button "Add" at bounding box center [628, 323] width 92 height 26
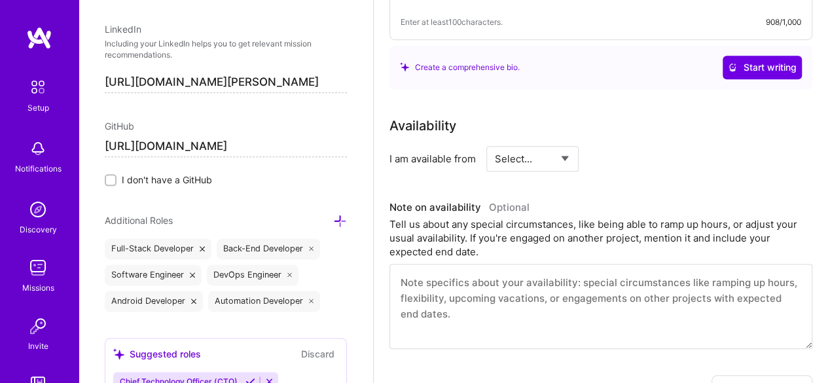
click at [544, 157] on select "Select... Right Now Future Date Not Available" at bounding box center [532, 158] width 75 height 33
select select "Right Now"
click at [495, 142] on select "Select... Right Now Future Date Not Available" at bounding box center [532, 158] width 75 height 33
click at [624, 162] on input at bounding box center [652, 159] width 79 height 26
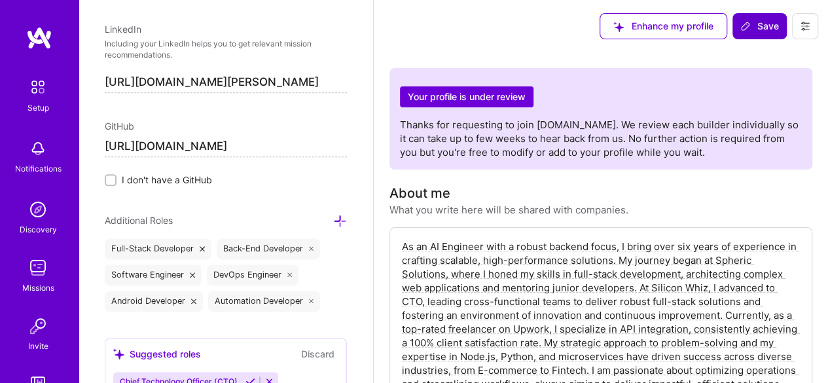
click at [772, 28] on span "Save" at bounding box center [760, 26] width 39 height 13
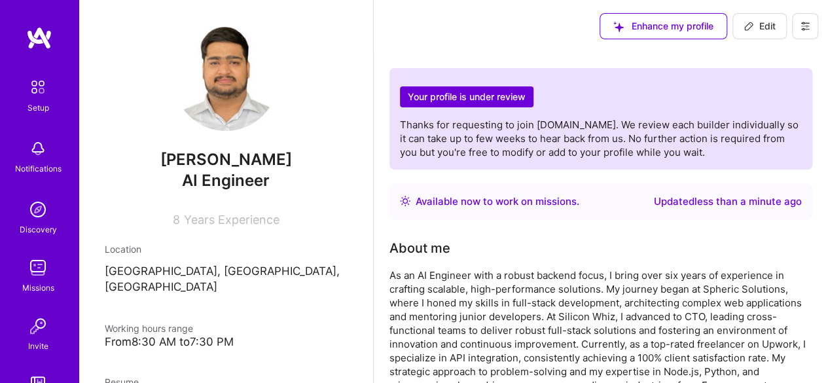
click at [39, 34] on img at bounding box center [39, 38] width 26 height 24
click at [40, 253] on div "Setup Notifications Discovery Missions Invite [DOMAIN_NAME]" at bounding box center [39, 242] width 79 height 338
click at [32, 268] on img at bounding box center [38, 268] width 26 height 26
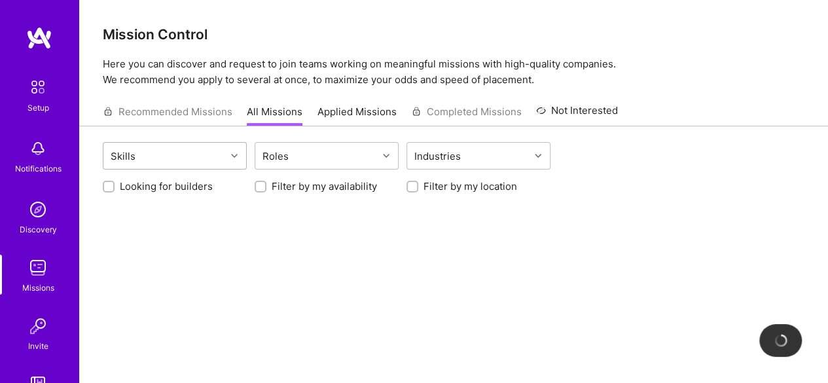
click at [128, 158] on div "Skills" at bounding box center [122, 156] width 31 height 19
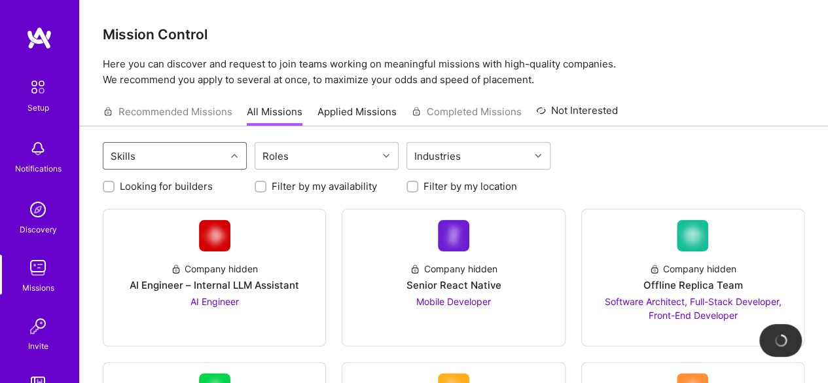
click at [161, 155] on div "Skills" at bounding box center [164, 156] width 122 height 26
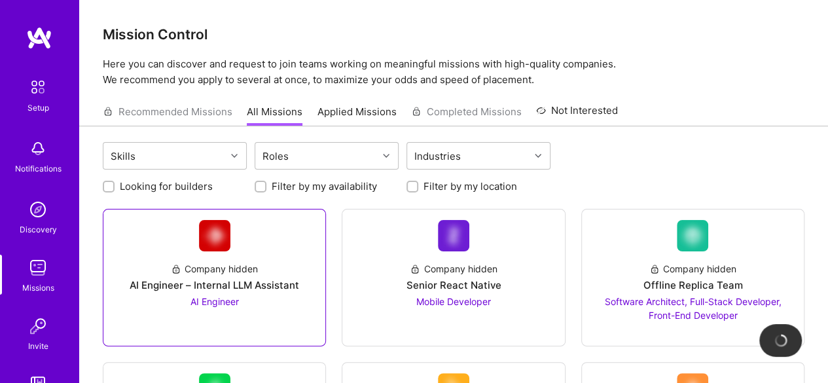
click at [211, 257] on div "Company hidden AI Engineer – Internal LLM Assistant AI Engineer" at bounding box center [214, 279] width 201 height 57
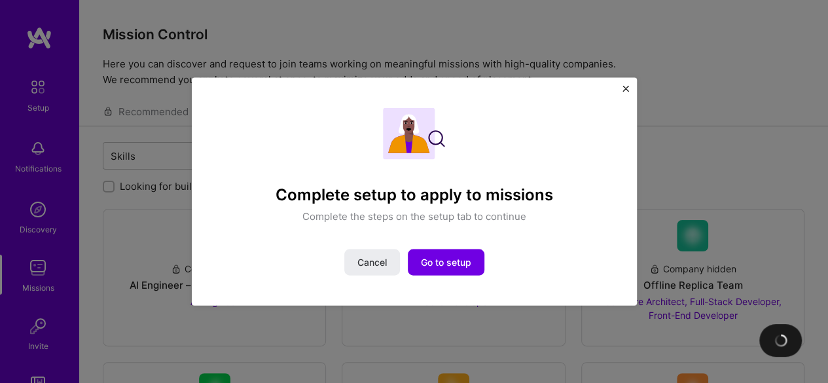
click at [628, 86] on img "Close" at bounding box center [626, 88] width 7 height 7
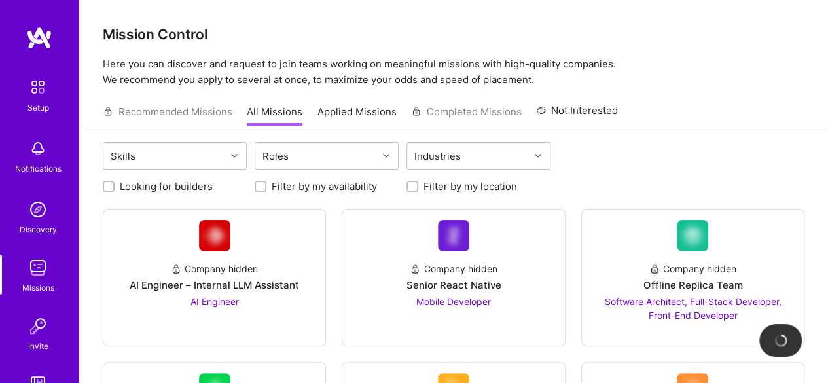
click at [33, 96] on img at bounding box center [38, 87] width 28 height 28
